Goal: Obtain resource: Download file/media

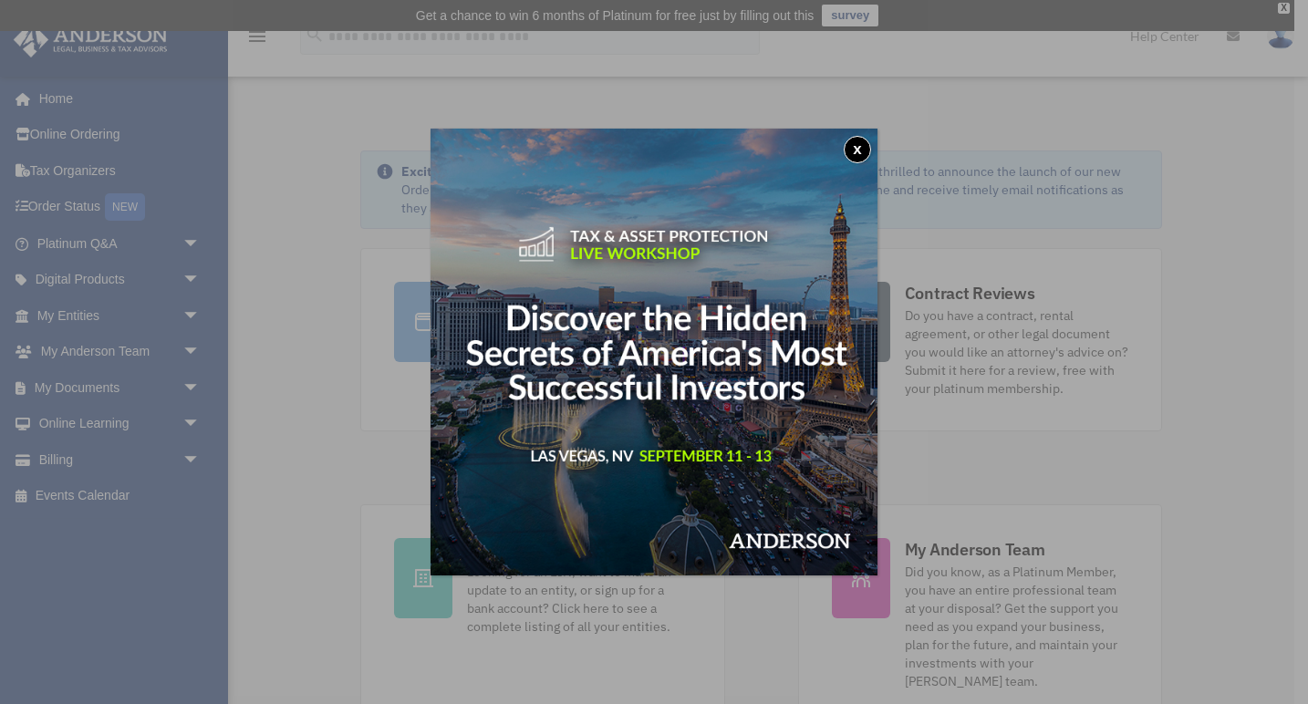
click at [868, 147] on button "x" at bounding box center [857, 149] width 27 height 27
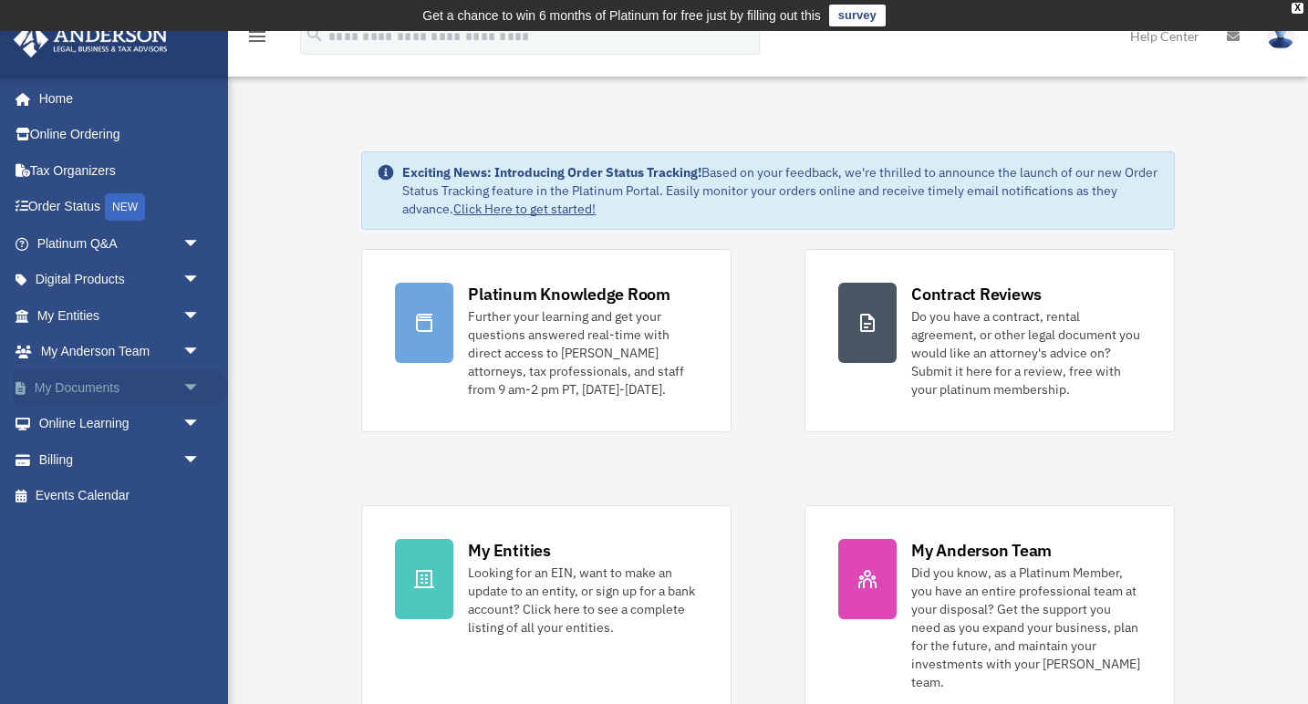
click at [191, 379] on span "arrow_drop_down" at bounding box center [200, 387] width 36 height 37
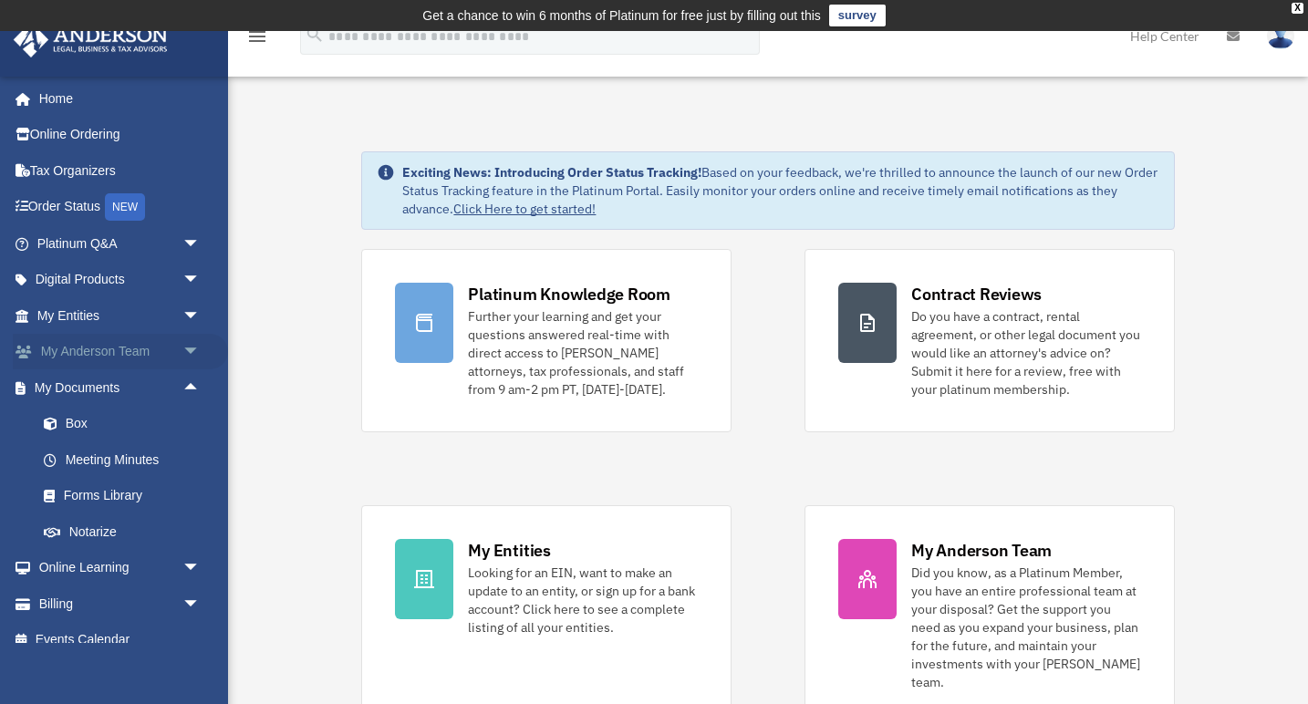
click at [154, 334] on link "My [PERSON_NAME] Team arrow_drop_down" at bounding box center [120, 352] width 215 height 36
click at [150, 339] on link "My [PERSON_NAME] Team arrow_drop_down" at bounding box center [120, 352] width 215 height 36
click at [193, 348] on span "arrow_drop_down" at bounding box center [200, 352] width 36 height 37
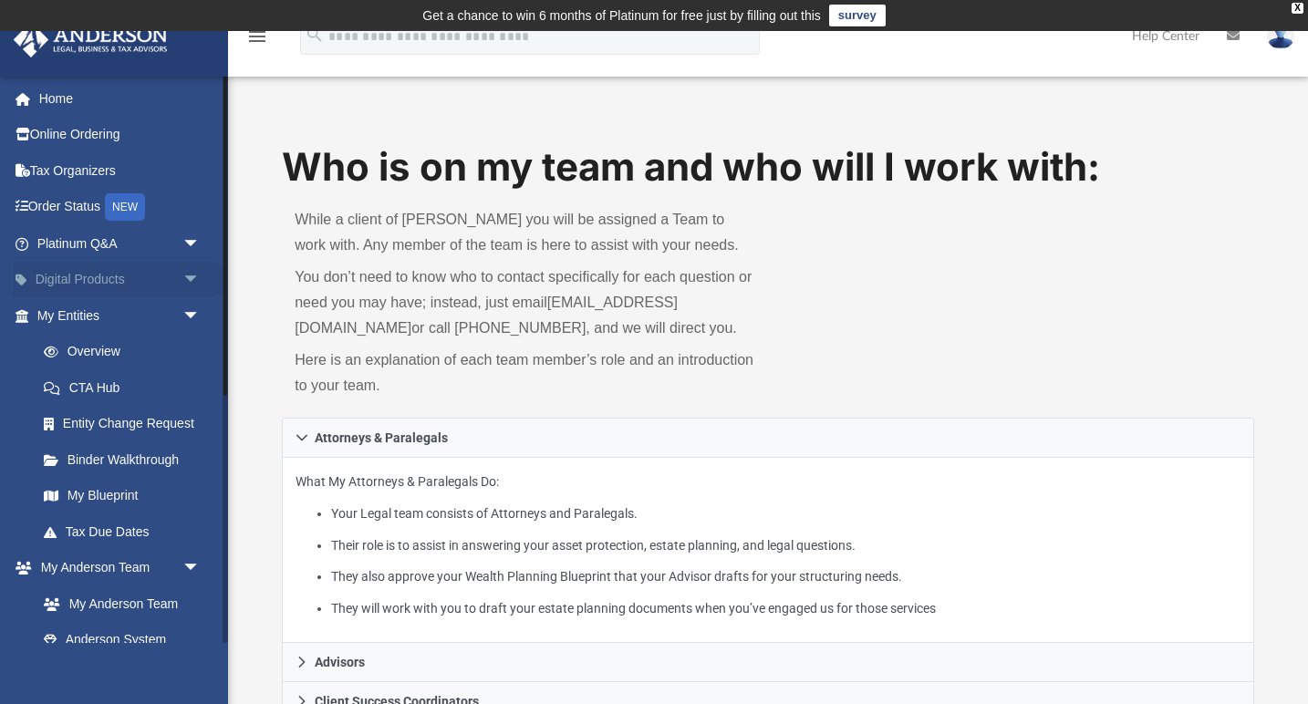
click at [189, 272] on span "arrow_drop_down" at bounding box center [200, 280] width 36 height 37
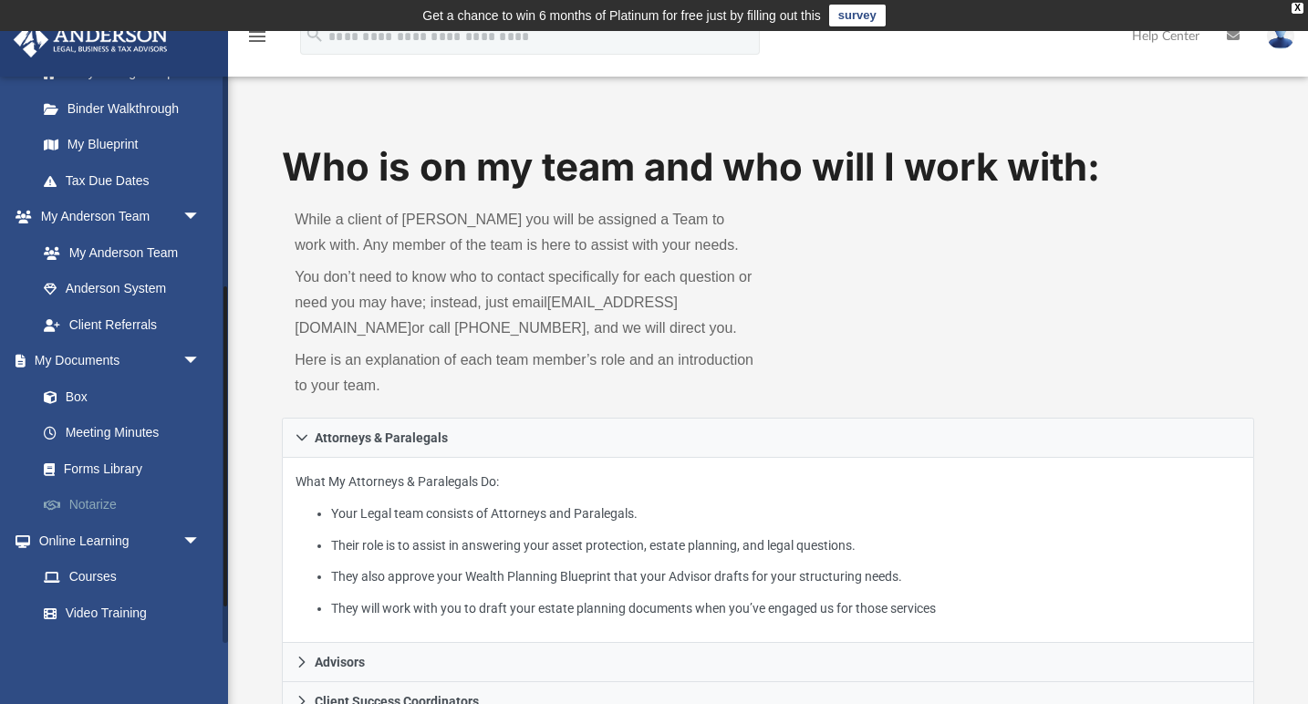
scroll to position [504, 0]
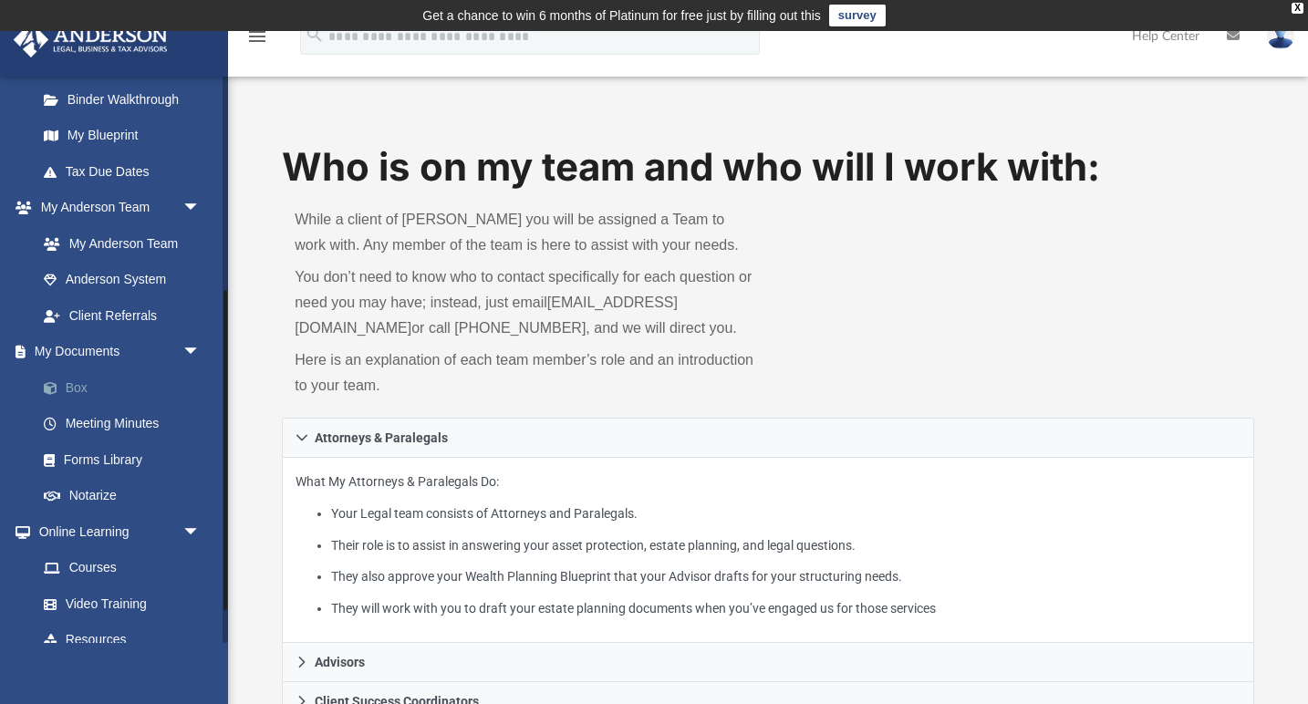
click at [80, 383] on link "Box" at bounding box center [127, 387] width 202 height 36
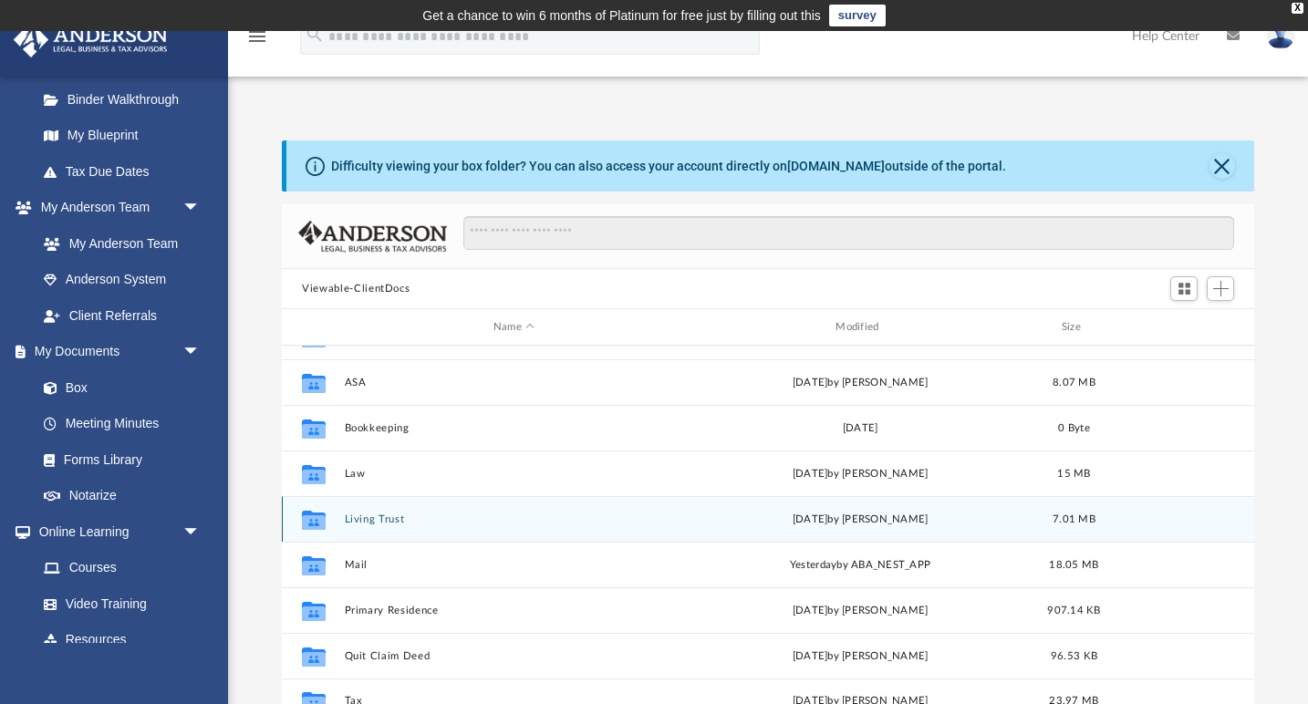
scroll to position [78, 0]
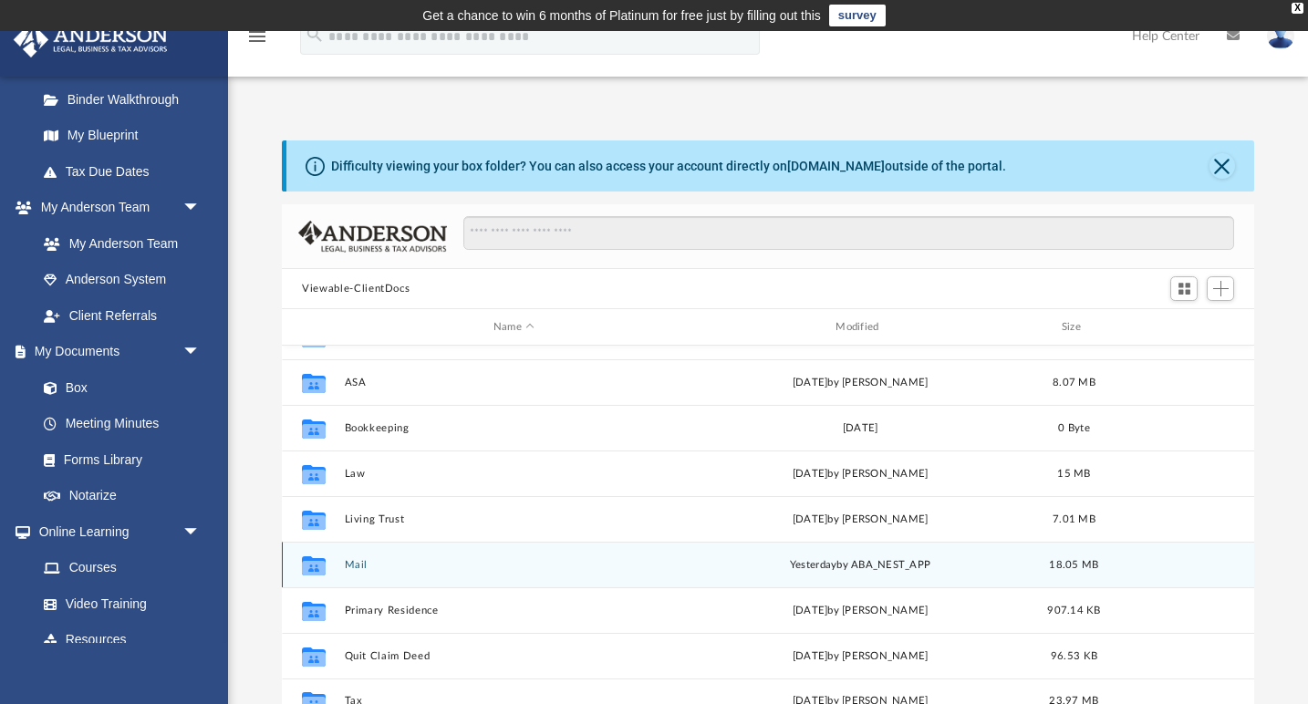
click at [354, 560] on button "Mail" at bounding box center [514, 565] width 338 height 12
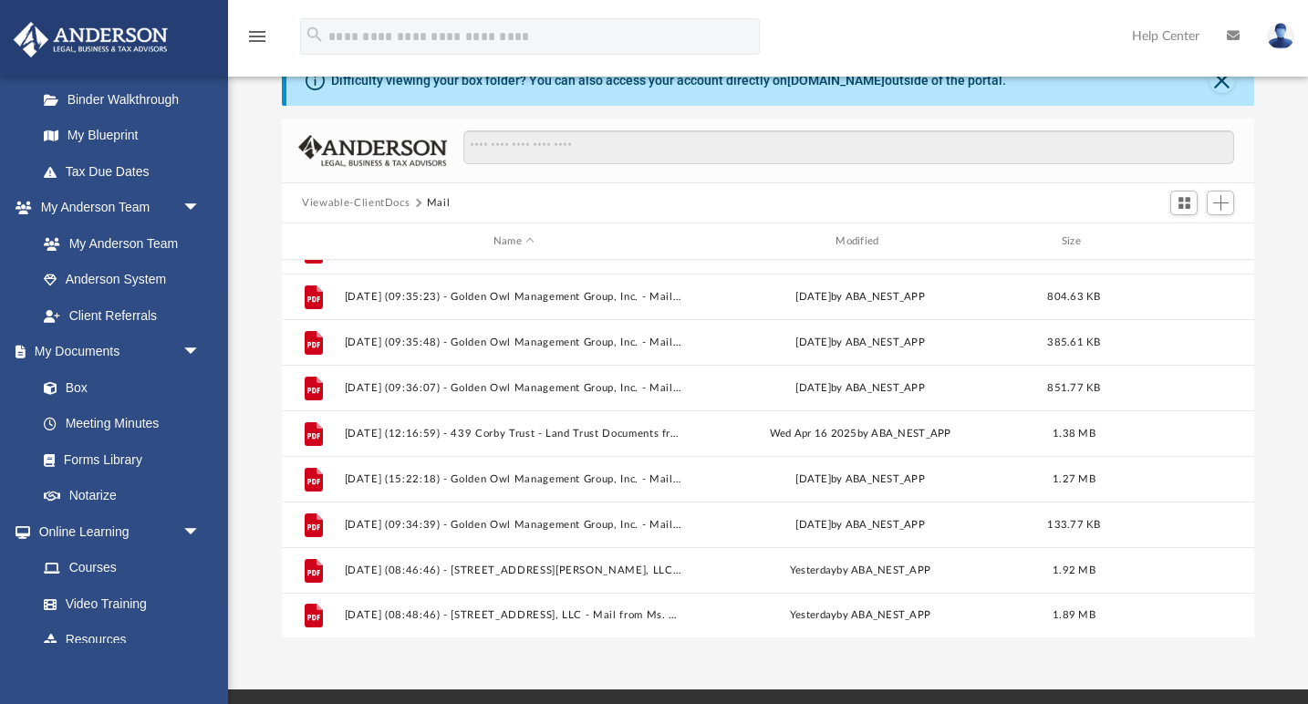
scroll to position [92, 0]
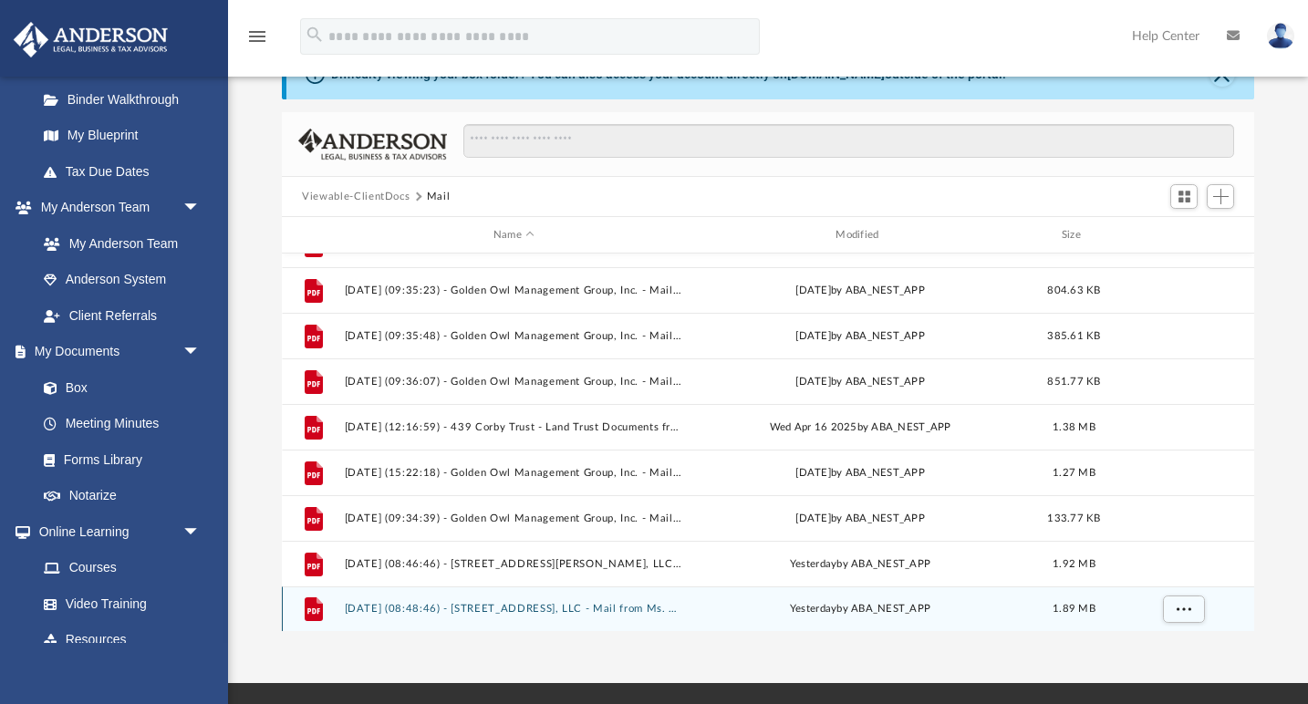
click at [451, 608] on button "2025.09.08 (08:48:46) - 53530 Juniper Rd, LLC - Mail from Ms. Hisham.pdf" at bounding box center [514, 609] width 338 height 12
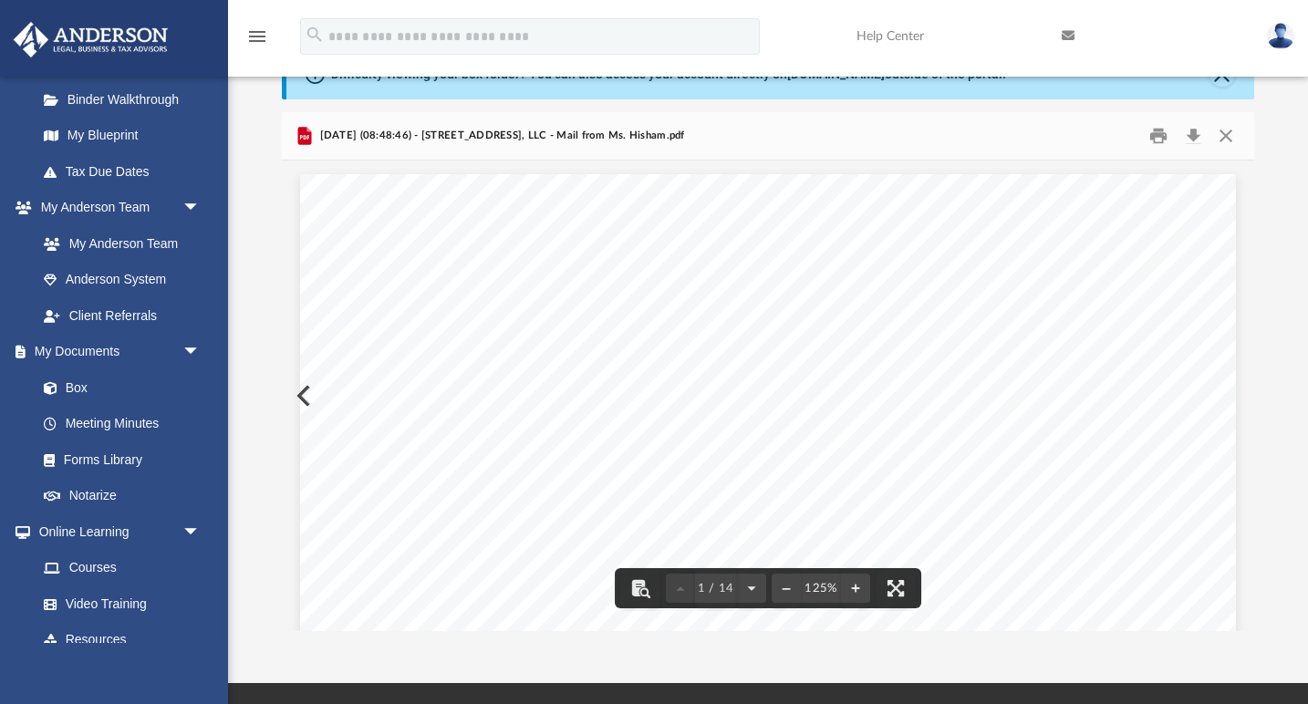
scroll to position [0, 0]
click at [1197, 132] on button "Download" at bounding box center [1193, 136] width 33 height 28
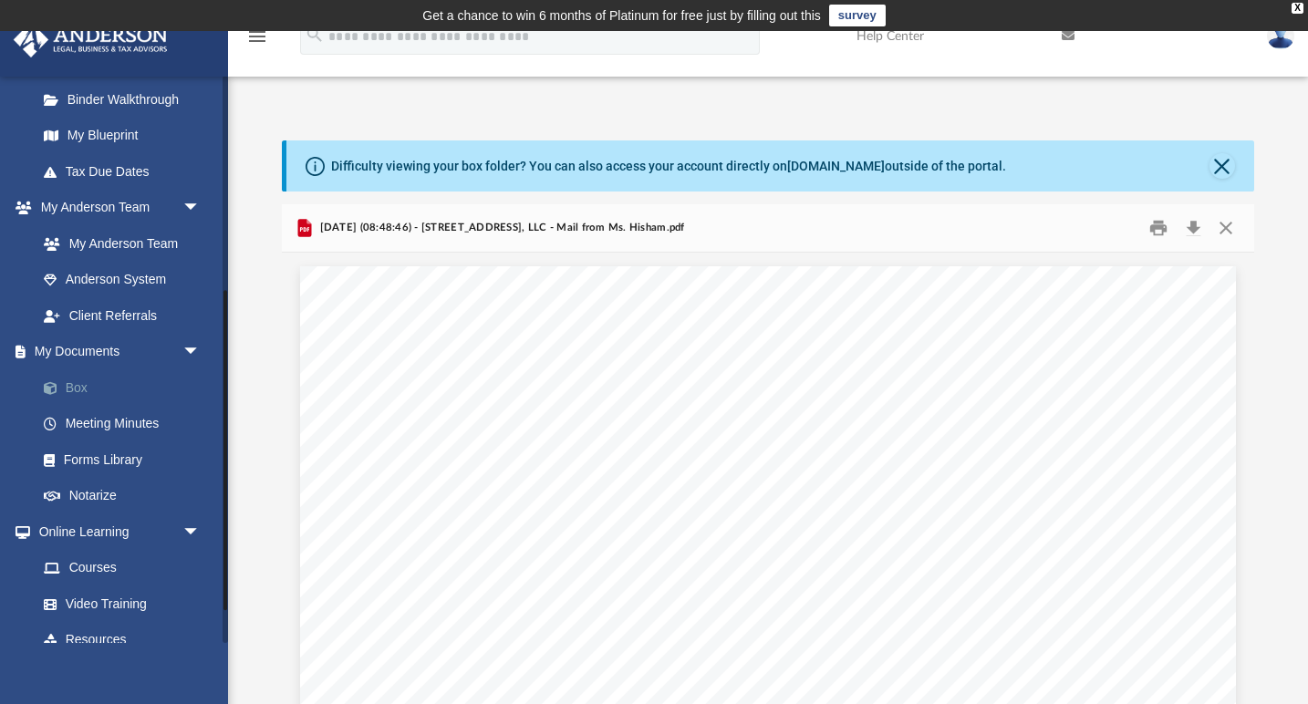
click at [77, 371] on link "Box" at bounding box center [127, 387] width 202 height 36
click at [75, 380] on link "Box" at bounding box center [127, 387] width 202 height 36
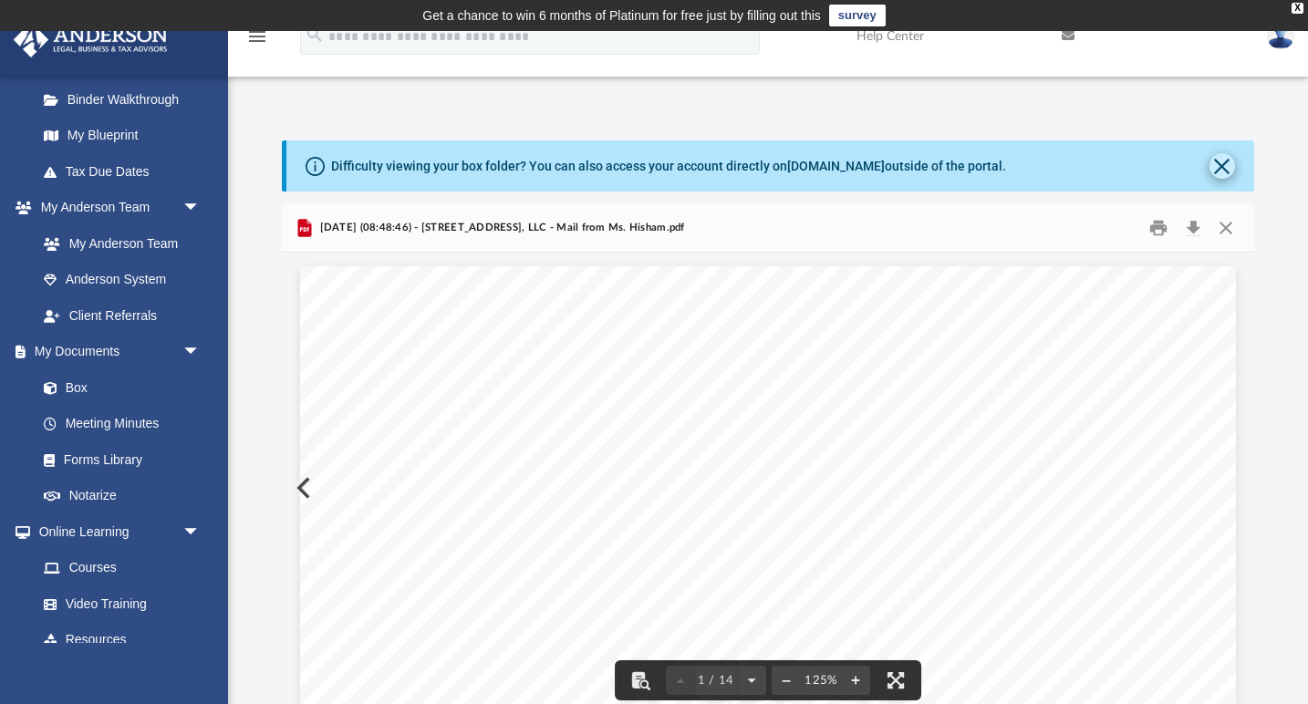
click at [1230, 173] on button "Close" at bounding box center [1223, 166] width 26 height 26
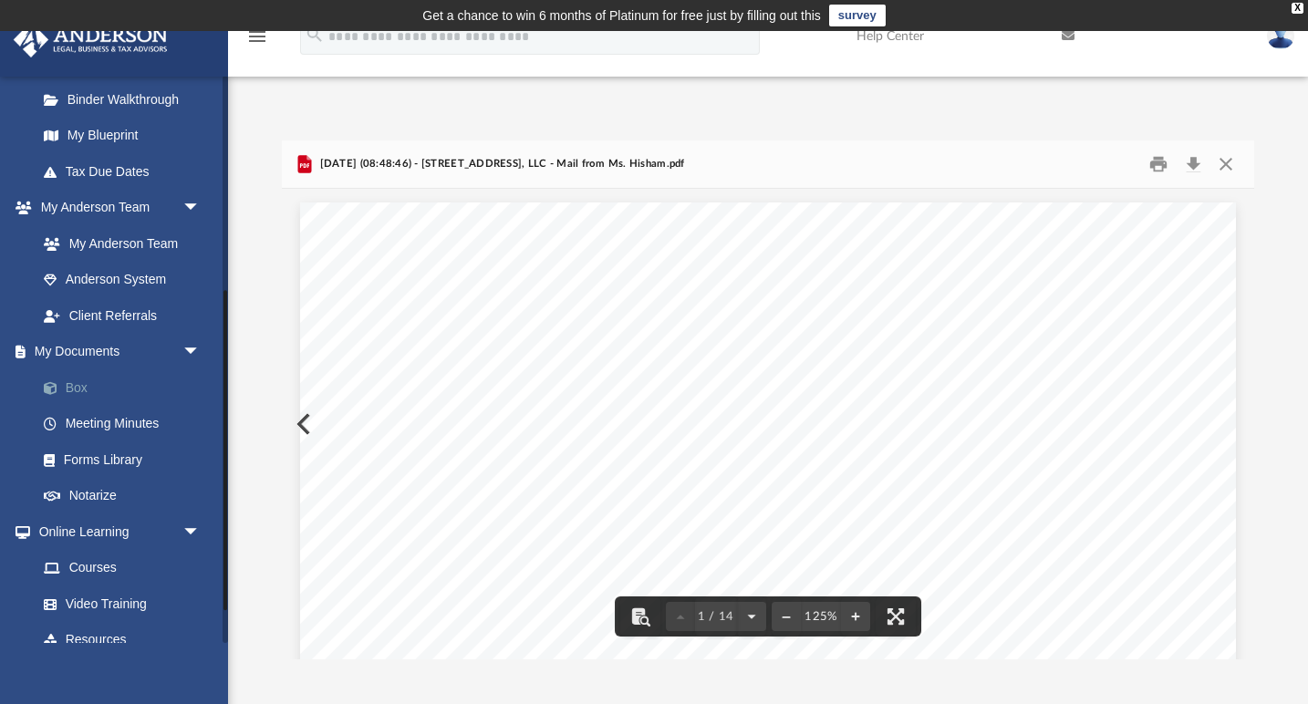
click at [78, 381] on link "Box" at bounding box center [127, 387] width 202 height 36
click at [298, 425] on button "Preview" at bounding box center [302, 424] width 40 height 51
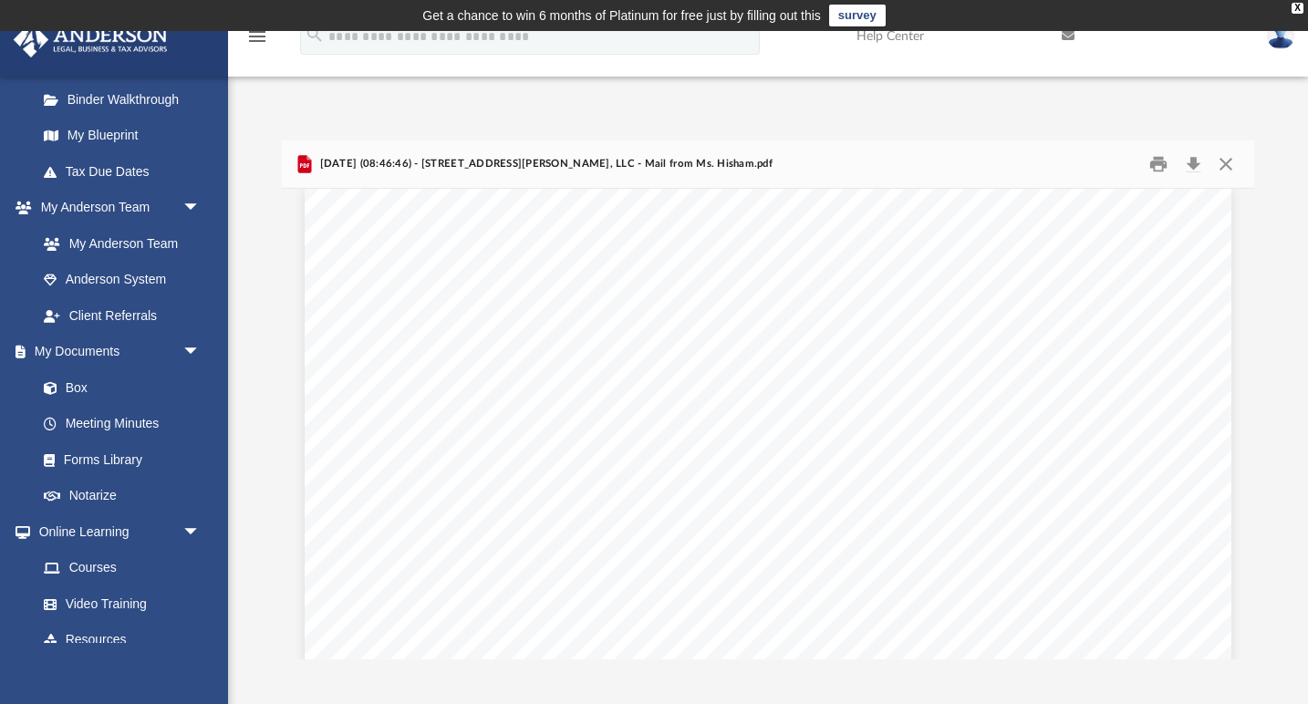
scroll to position [13, 0]
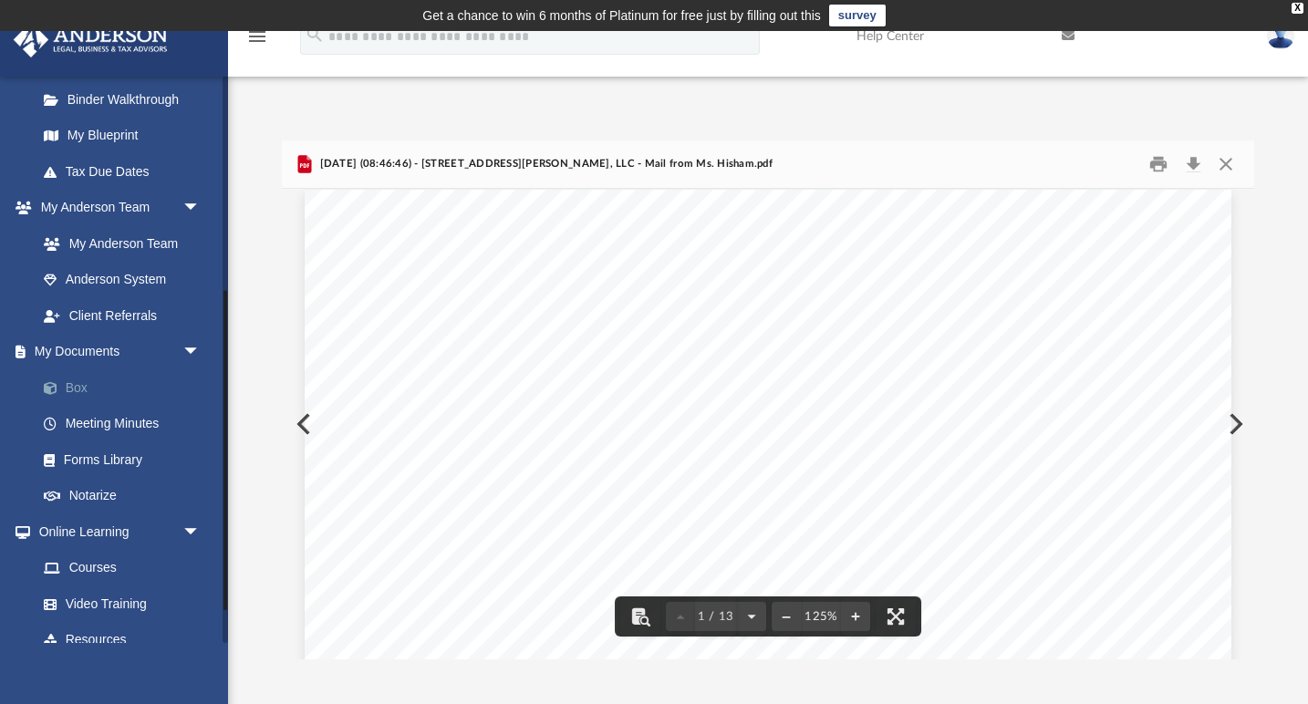
click at [82, 379] on link "Box" at bounding box center [127, 387] width 202 height 36
click at [1231, 165] on button "Close" at bounding box center [1225, 165] width 33 height 28
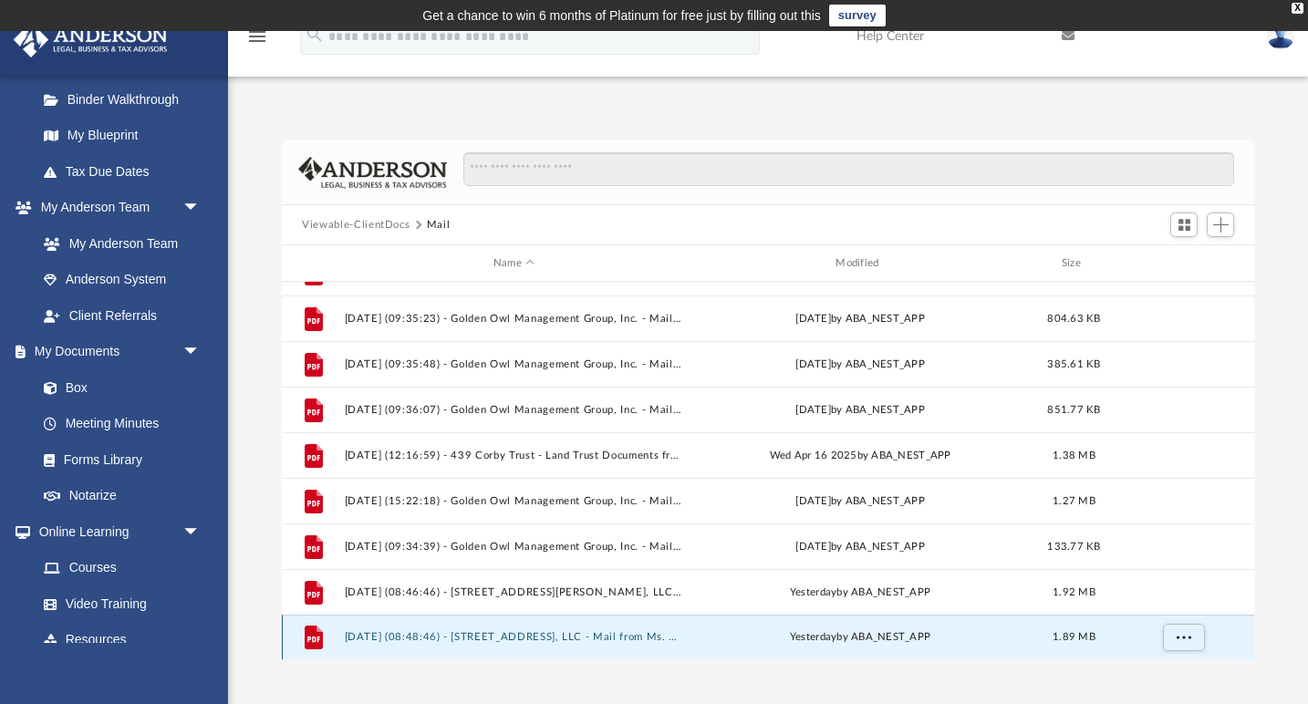
scroll to position [351, 0]
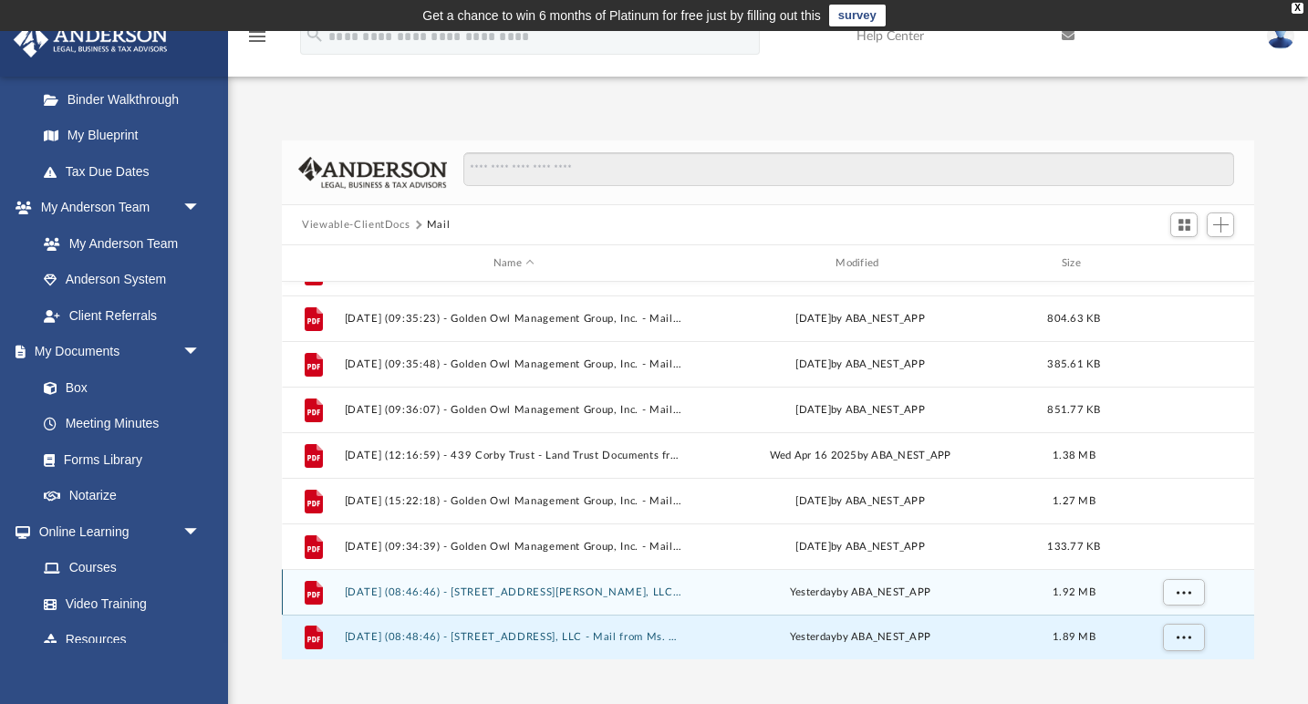
click at [472, 596] on button "2025.09.08 (08:46:46) - 1609 E Calvert Blvd, LLC - Mail from Ms. Hisham.pdf" at bounding box center [514, 593] width 338 height 12
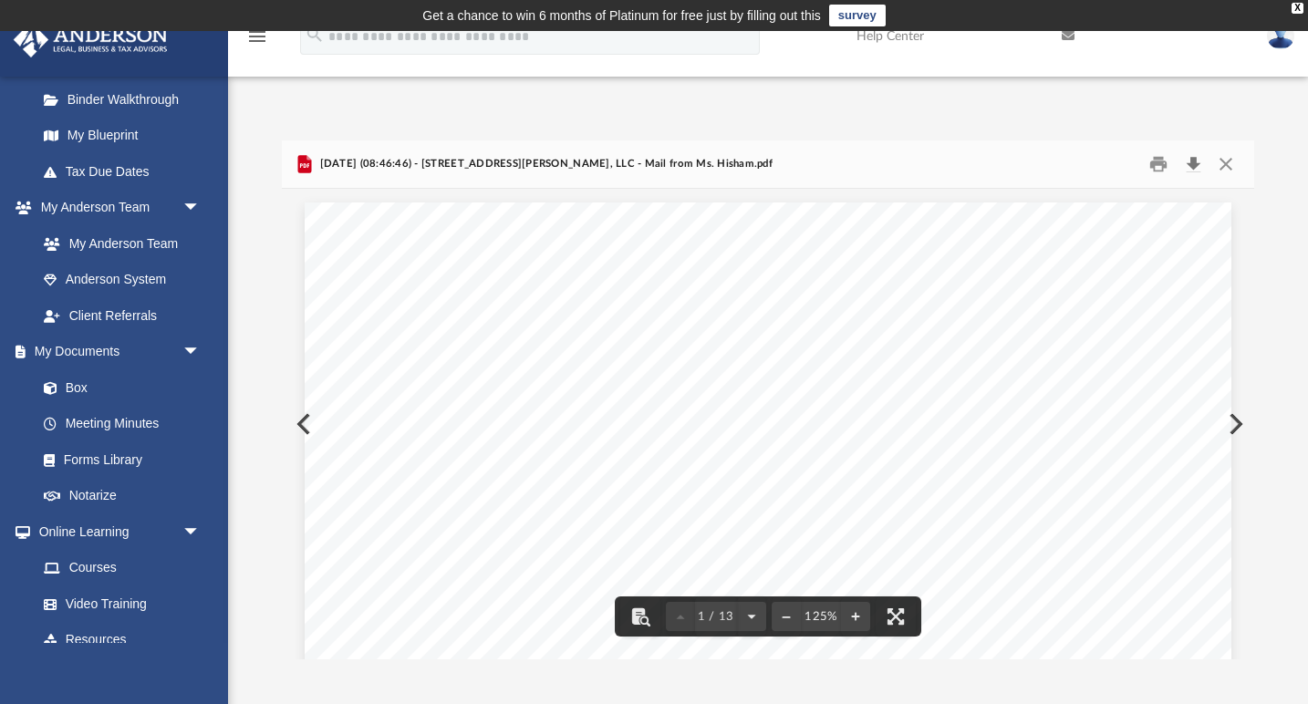
click at [1197, 163] on button "Download" at bounding box center [1193, 165] width 33 height 28
